Goal: Transaction & Acquisition: Purchase product/service

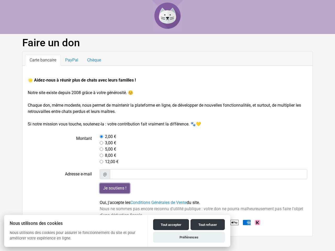
click at [115, 189] on input "Je soutiens !" at bounding box center [115, 189] width 30 height 10
click at [171, 225] on button "Tout accepter" at bounding box center [171, 224] width 36 height 11
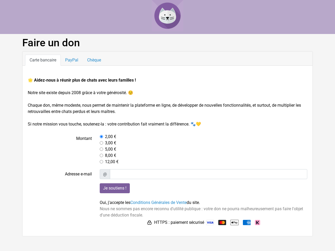
click at [208, 225] on img at bounding box center [210, 222] width 8 height 5
click at [189, 237] on html "Faire un don Carte bancaire PayPal Chèque 🌟 Aidez-nous à réunir plus de chats a…" at bounding box center [167, 118] width 335 height 237
